Goal: Task Accomplishment & Management: Manage account settings

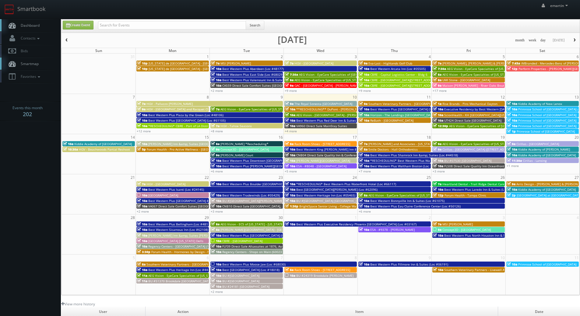
click at [33, 22] on link "Dashboard" at bounding box center [30, 25] width 61 height 12
click at [28, 21] on link "Dashboard" at bounding box center [30, 25] width 61 height 12
drag, startPoint x: 98, startPoint y: 17, endPoint x: 106, endPoint y: 21, distance: 9.4
click at [98, 17] on div "emartin emartin Profile Logout" at bounding box center [290, 9] width 580 height 19
click at [118, 25] on input "text" at bounding box center [172, 25] width 148 height 9
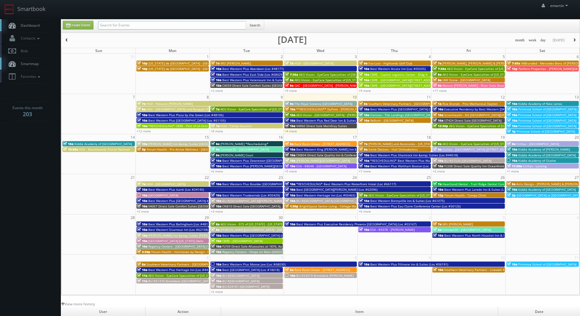
paste input "Liz G McDermott"
drag, startPoint x: 112, startPoint y: 25, endPoint x: 83, endPoint y: 23, distance: 28.4
click at [84, 23] on div "Create Event Liz G McDermott Search" at bounding box center [321, 27] width 526 height 12
type input "McDermott"
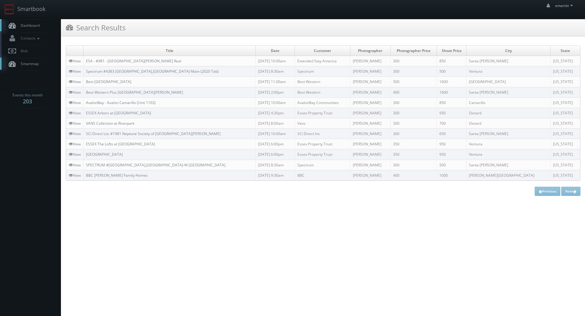
click at [39, 26] on span "Dashboard" at bounding box center [29, 25] width 22 height 5
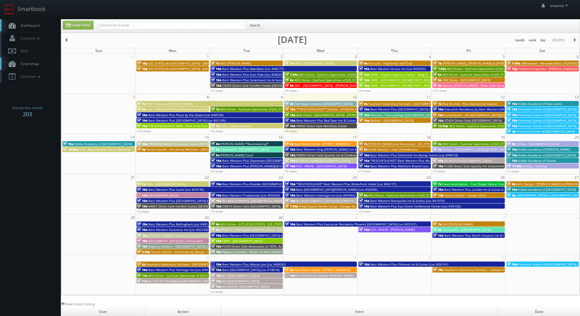
click at [32, 20] on link "Dashboard" at bounding box center [30, 25] width 61 height 12
drag, startPoint x: 307, startPoint y: 11, endPoint x: 448, endPoint y: 52, distance: 146.9
click at [307, 11] on div "emartin emartin Profile Logout" at bounding box center [290, 9] width 580 height 19
click at [372, 108] on span "Best Western Plus [GEOGRAPHIC_DATA] (Loc #64008)" at bounding box center [408, 109] width 77 height 4
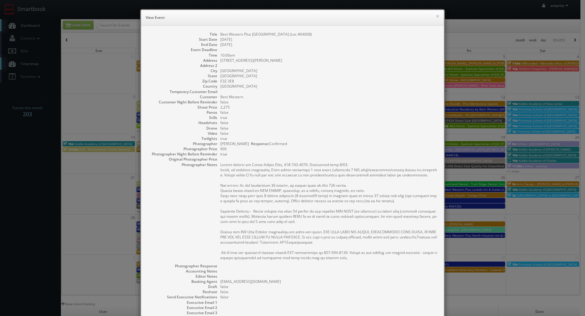
drag, startPoint x: 293, startPoint y: 83, endPoint x: 321, endPoint y: 75, distance: 29.3
click at [296, 81] on dd "E3Z 3E8" at bounding box center [328, 81] width 217 height 5
click at [437, 16] on div "× View Event" at bounding box center [292, 18] width 303 height 16
click at [436, 15] on button "×" at bounding box center [438, 16] width 4 height 4
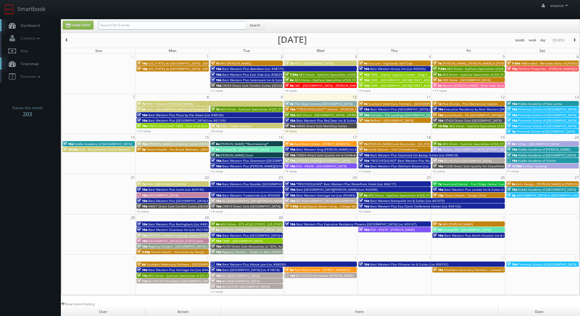
click at [155, 25] on input "text" at bounding box center [172, 25] width 148 height 9
type input "brighton"
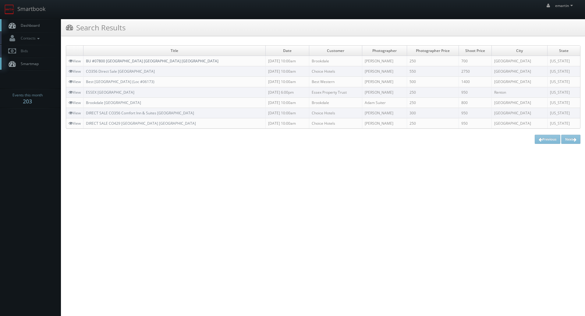
click at [132, 62] on link "BU #07800 [GEOGRAPHIC_DATA] [GEOGRAPHIC_DATA] [GEOGRAPHIC_DATA]" at bounding box center [152, 60] width 132 height 5
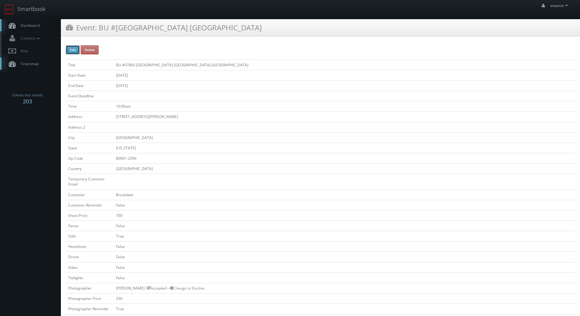
click at [74, 49] on button "Edit" at bounding box center [73, 49] width 14 height 9
type input "BU #07800 [GEOGRAPHIC_DATA] [GEOGRAPHIC_DATA] [GEOGRAPHIC_DATA]"
type input "[STREET_ADDRESS][PERSON_NAME]"
type input "[GEOGRAPHIC_DATA]"
type input "80601-2590"
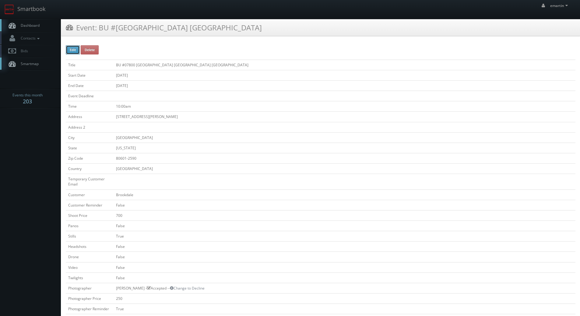
checkbox input "false"
type input "700"
checkbox input "false"
checkbox input "true"
checkbox input "false"
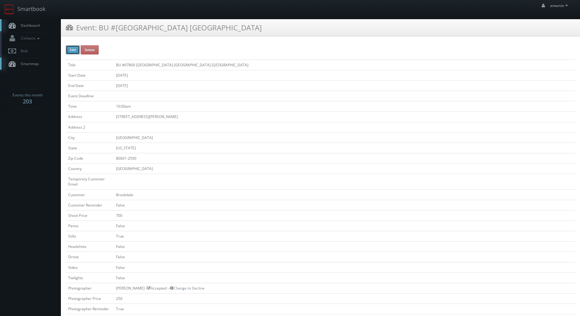
checkbox input "false"
type input "09/18/2025"
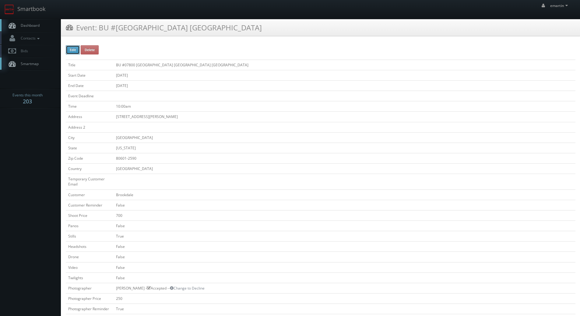
type input "09/18/2025"
type input "10:00am"
checkbox input "true"
checkbox input "false"
select select "[US_STATE]"
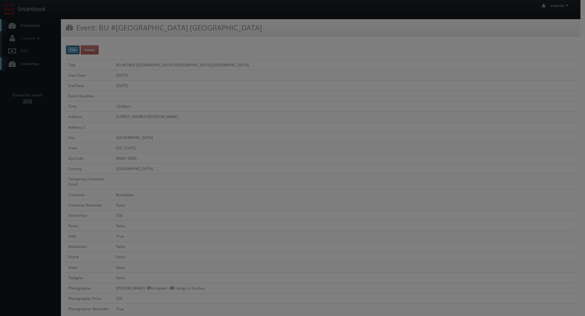
type input "700"
type input "250"
select select "fake56@mg.cs3calendar.com"
select select "a.quinn.photo@gmail.com"
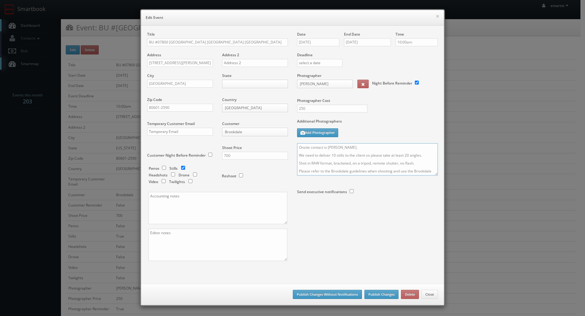
click at [298, 147] on textarea "Onsite contact is Jenna Jeffords. We need to deliver 10 stills to the client so…" at bounding box center [367, 159] width 141 height 32
click at [307, 148] on textarea "Onsite contact is Jenna Jeffords. We need to deliver 10 stills to the client so…" at bounding box center [367, 159] width 141 height 32
type textarea "UPDATE: this shoot will be for their renovated interior areas (dining room, liv…"
click at [385, 294] on button "Publish Changes" at bounding box center [381, 294] width 34 height 9
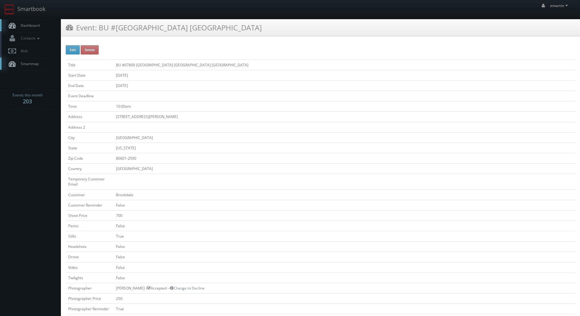
click at [53, 27] on link "Dashboard" at bounding box center [30, 25] width 61 height 12
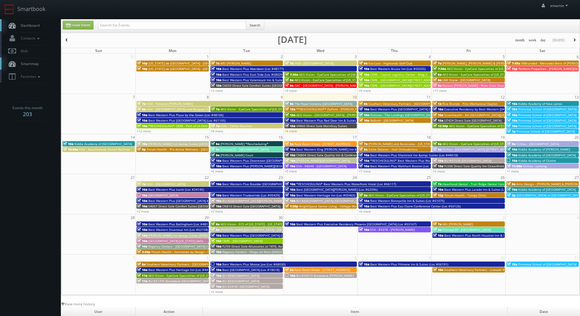
click at [44, 24] on link "Dashboard" at bounding box center [30, 25] width 61 height 12
